Goal: Complete application form

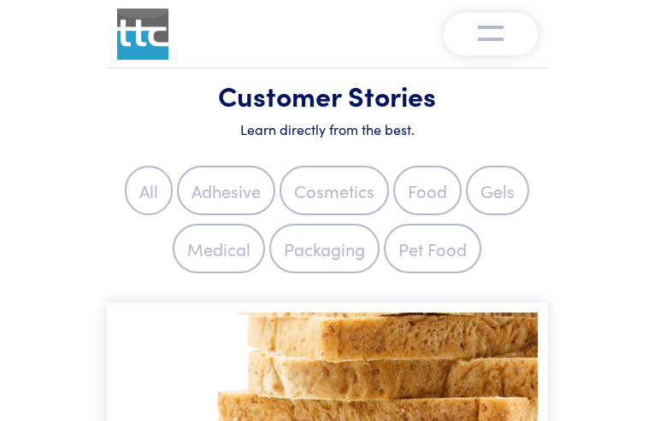
type input "**********"
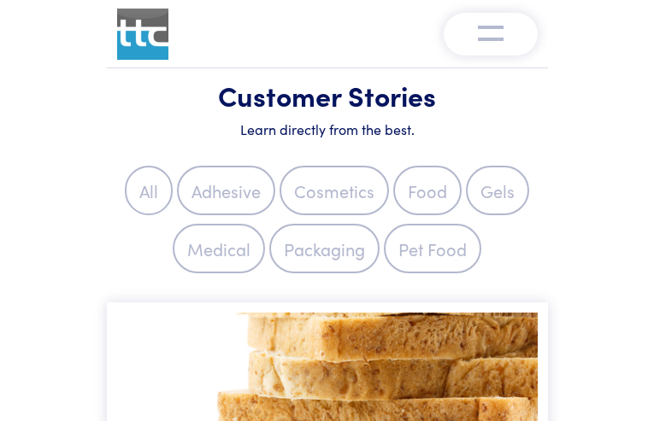
type input "*********"
type input "**********"
